Goal: Task Accomplishment & Management: Use online tool/utility

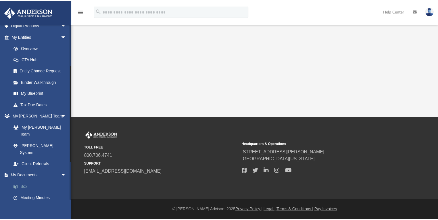
scroll to position [92, 0]
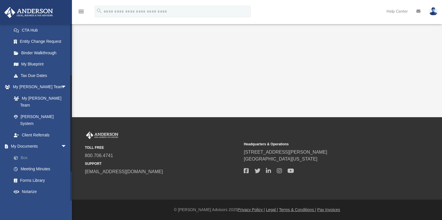
click at [25, 152] on link "Box" at bounding box center [41, 158] width 67 height 12
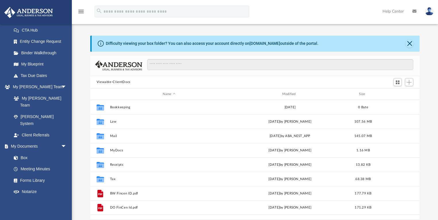
scroll to position [127, 326]
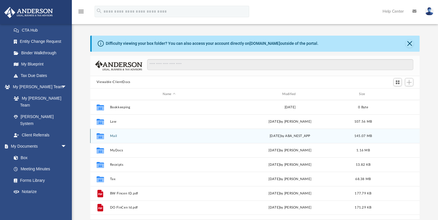
click at [114, 135] on button "Mail" at bounding box center [169, 136] width 118 height 4
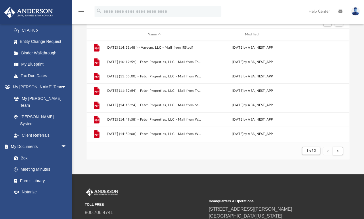
scroll to position [48, 0]
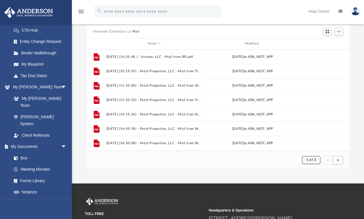
click at [312, 160] on span "1 of 3" at bounding box center [310, 159] width 9 height 3
click at [316, 189] on li "3" at bounding box center [316, 189] width 2 height 6
click at [312, 160] on span "1 of 3" at bounding box center [310, 159] width 9 height 3
click at [315, 189] on li "3" at bounding box center [316, 190] width 2 height 6
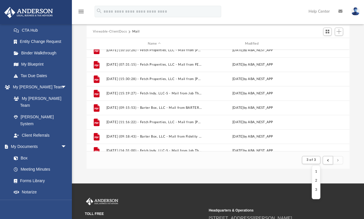
scroll to position [114, 0]
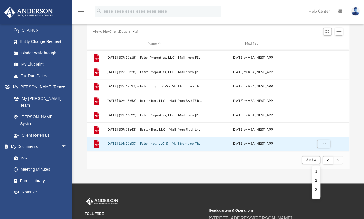
click at [158, 142] on div "File 2025.06.30 (10:33:48) - Fetch Indy, LLC-S - Mail from Michael Jordan.pdf M…" at bounding box center [218, 100] width 263 height 102
click at [119, 143] on button "2025.08.13 (14:31:00) - Fetch Indy, LLC-S - Mail from Job Thlaute.pdf" at bounding box center [154, 144] width 96 height 4
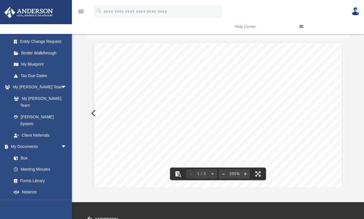
scroll to position [0, 0]
